Goal: Task Accomplishment & Management: Use online tool/utility

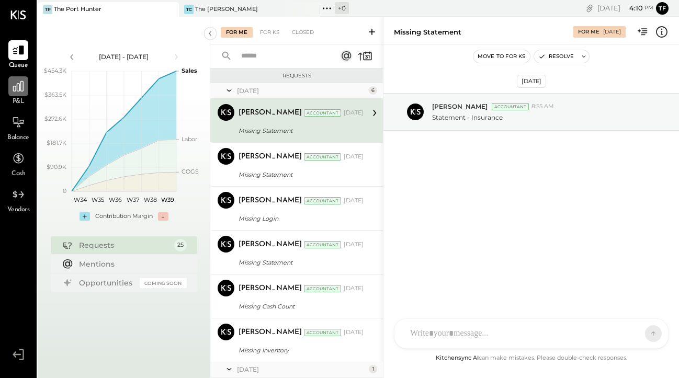
click at [15, 93] on icon at bounding box center [19, 87] width 14 height 14
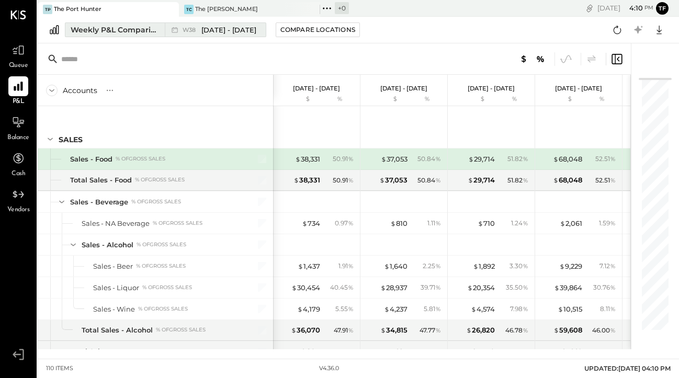
click at [203, 31] on span "[DATE] - [DATE]" at bounding box center [229, 30] width 55 height 10
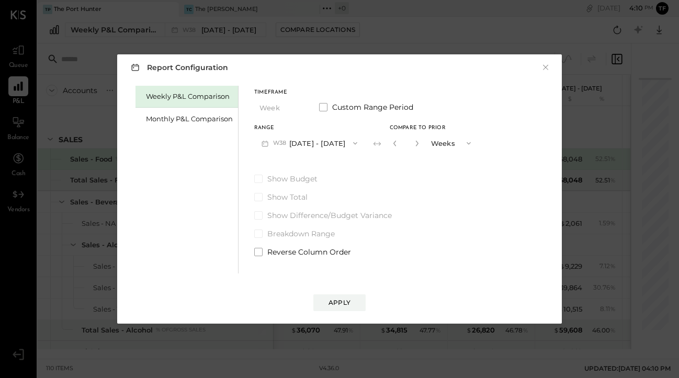
click at [295, 147] on button "W38 [DATE] - [DATE]" at bounding box center [309, 142] width 110 height 19
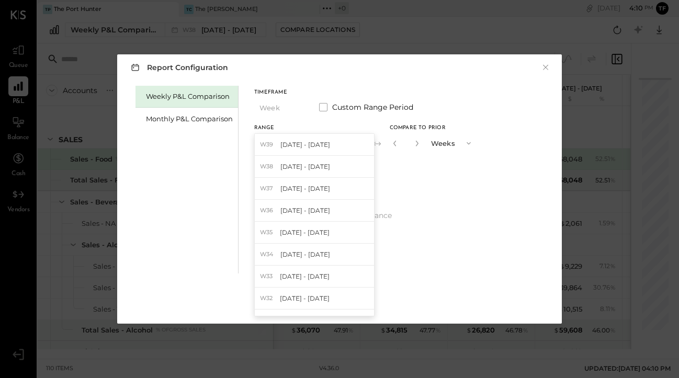
click at [295, 147] on span "[DATE] - [DATE]" at bounding box center [306, 144] width 50 height 9
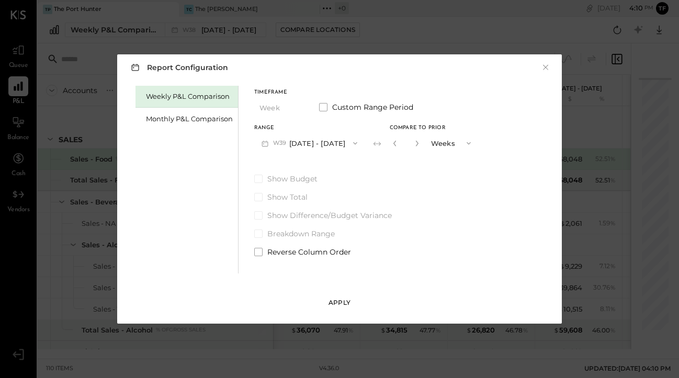
click at [337, 299] on div "Apply" at bounding box center [340, 302] width 22 height 9
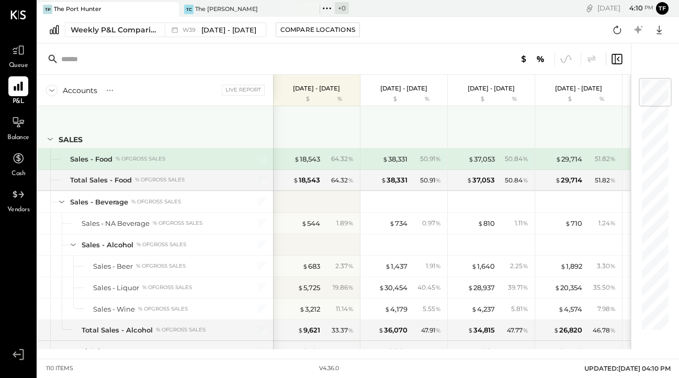
click at [49, 144] on icon at bounding box center [50, 139] width 12 height 12
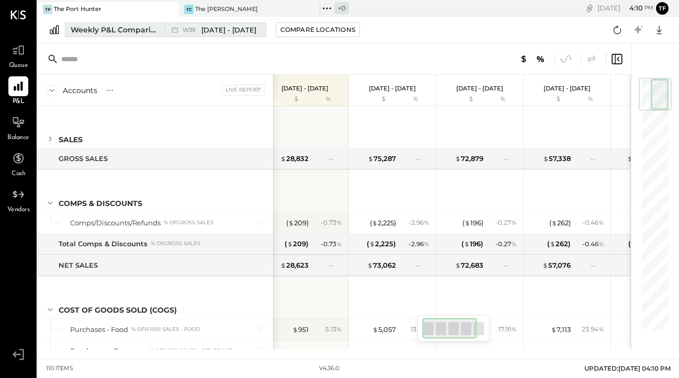
click at [138, 29] on div "Weekly P&L Comparison" at bounding box center [115, 30] width 88 height 10
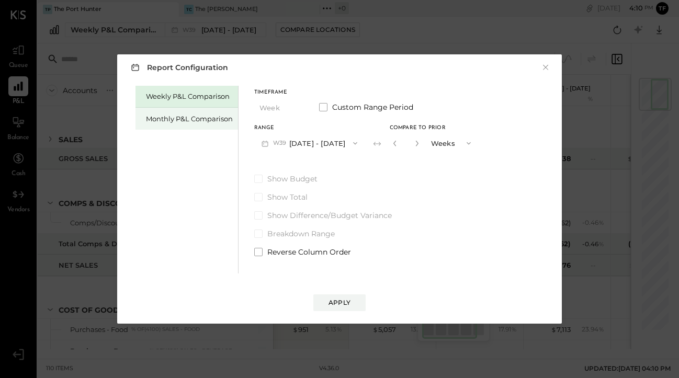
click at [175, 118] on div "Monthly P&L Comparison" at bounding box center [189, 119] width 87 height 10
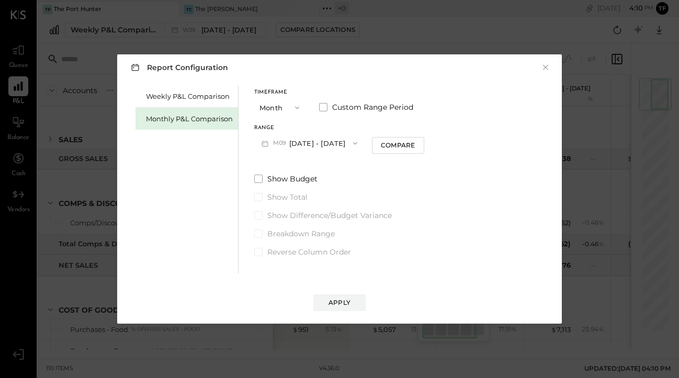
click at [286, 110] on button "Month" at bounding box center [280, 107] width 52 height 19
click at [277, 170] on div "Year" at bounding box center [280, 163] width 51 height 19
click at [340, 298] on div "Apply" at bounding box center [340, 302] width 22 height 9
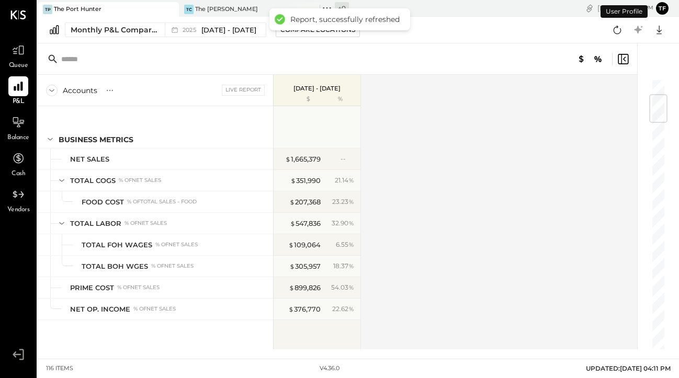
scroll to position [135, 0]
